Goal: Transaction & Acquisition: Purchase product/service

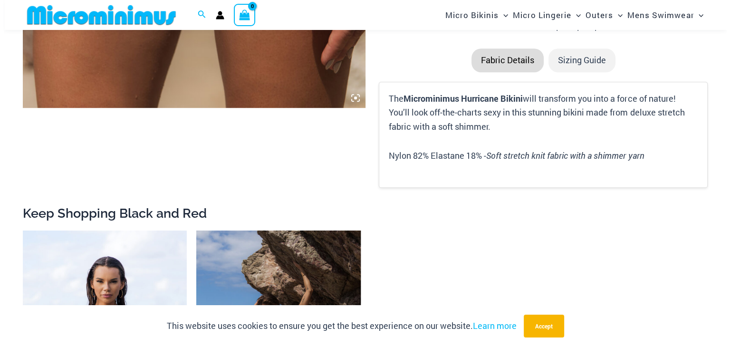
scroll to position [796, 0]
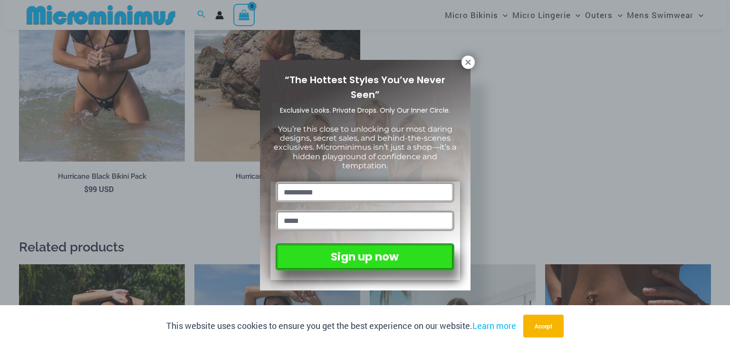
click at [722, 320] on div "This website uses cookies to ensure you get the best experience on our website.…" at bounding box center [365, 326] width 730 height 42
click at [469, 66] on icon at bounding box center [468, 62] width 9 height 9
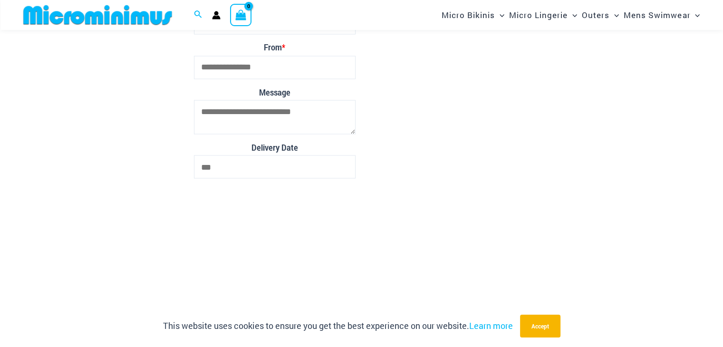
scroll to position [2024, 0]
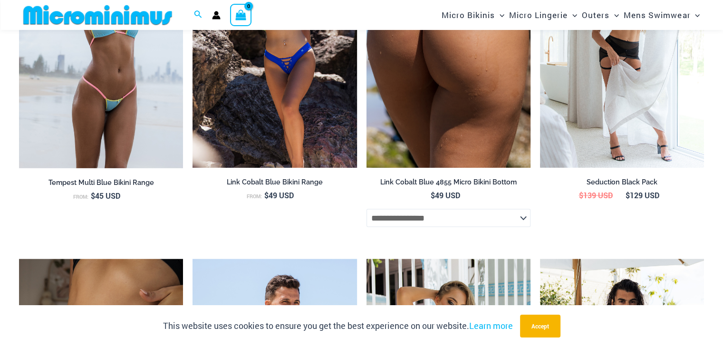
click at [450, 86] on img at bounding box center [448, 45] width 164 height 246
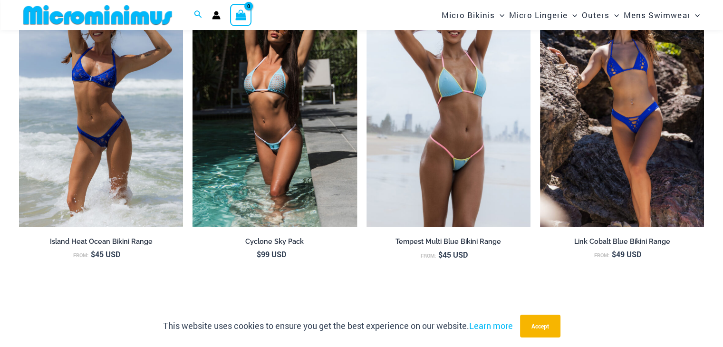
scroll to position [3538, 0]
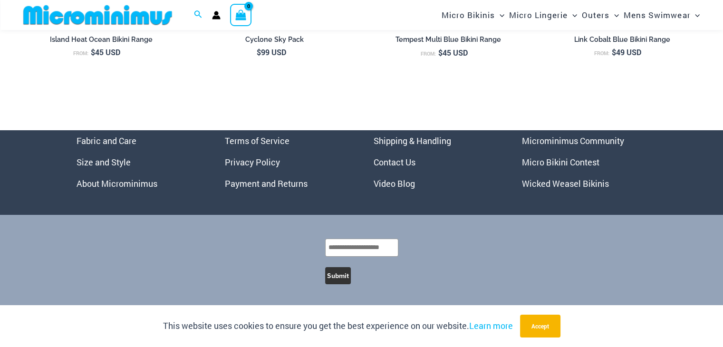
click at [574, 160] on link "Micro Bikini Contest" at bounding box center [560, 161] width 77 height 11
